Goal: Find contact information

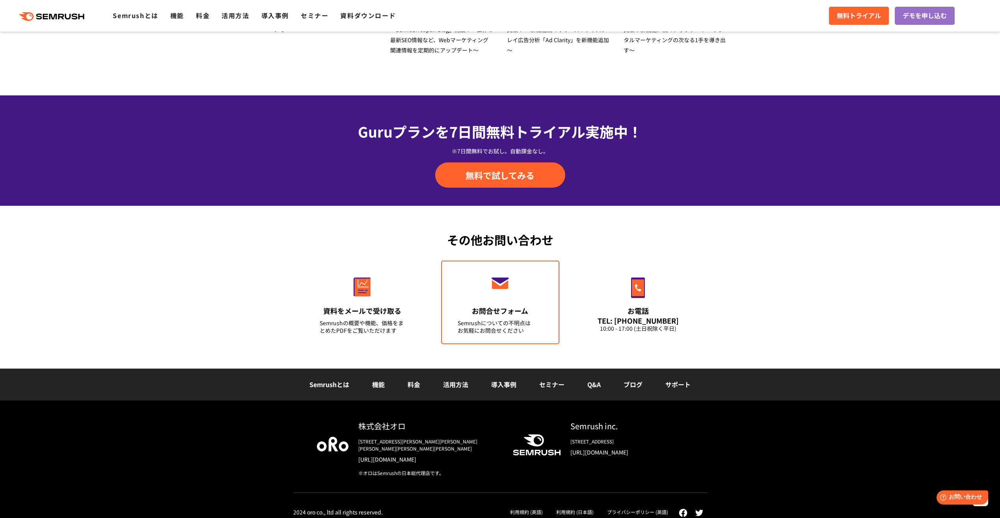
drag, startPoint x: 498, startPoint y: 318, endPoint x: 505, endPoint y: 320, distance: 6.8
click at [499, 319] on link "お問合せフォーム Semrushについての不明点は お気軽にお問合せください" at bounding box center [500, 302] width 118 height 84
click at [178, 19] on link "機能" at bounding box center [177, 15] width 14 height 9
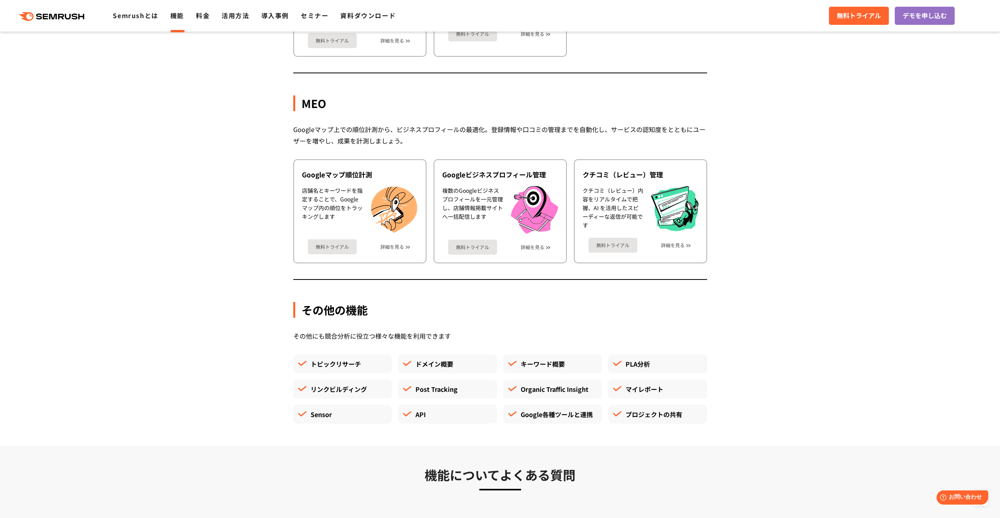
scroll to position [1930, 0]
